Goal: Information Seeking & Learning: Compare options

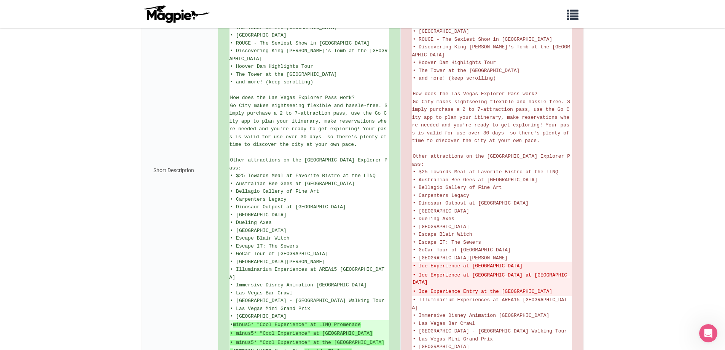
click at [632, 193] on body "Problems we solve Products Content Management and Distribution Magpie for Resel…" at bounding box center [362, 98] width 725 height 882
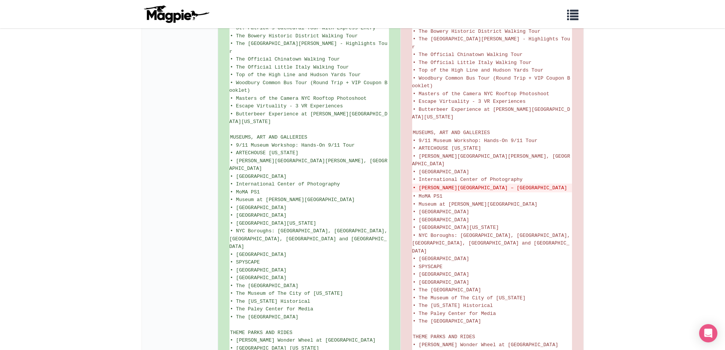
scroll to position [1066, 0]
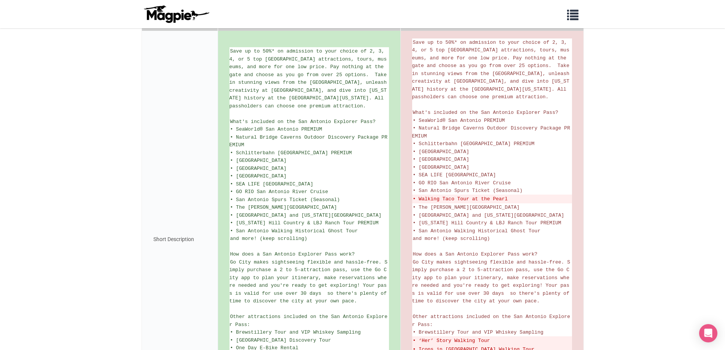
scroll to position [266, 0]
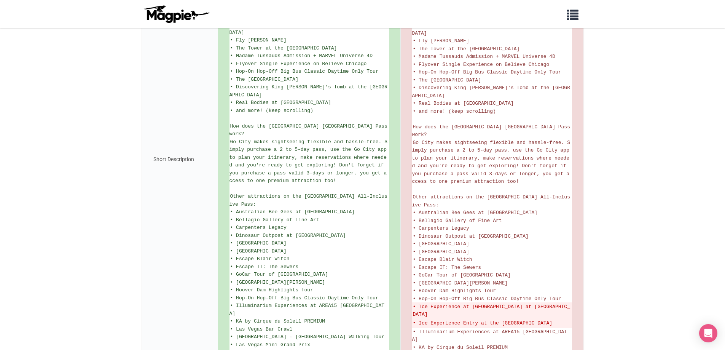
scroll to position [457, 0]
